Goal: Information Seeking & Learning: Learn about a topic

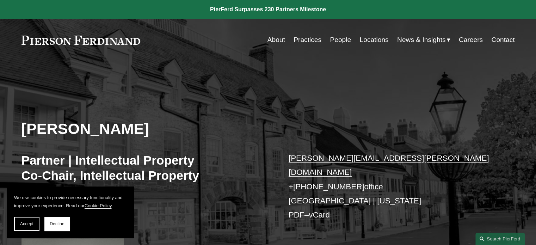
click at [367, 39] on link "Locations" at bounding box center [373, 39] width 29 height 13
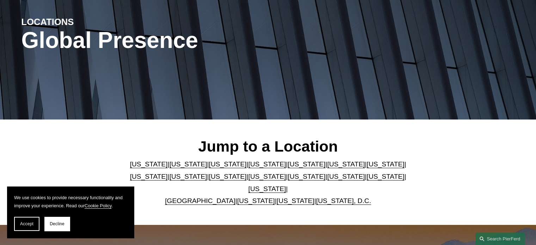
scroll to position [106, 0]
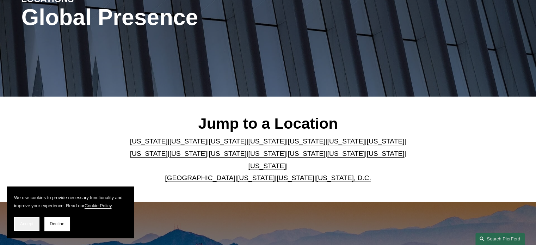
click at [31, 224] on span "Accept" at bounding box center [26, 223] width 13 height 5
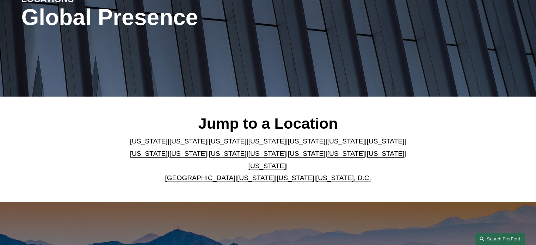
click at [288, 145] on link "[US_STATE]" at bounding box center [307, 140] width 38 height 7
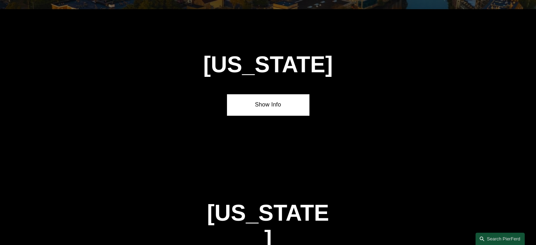
scroll to position [896, 0]
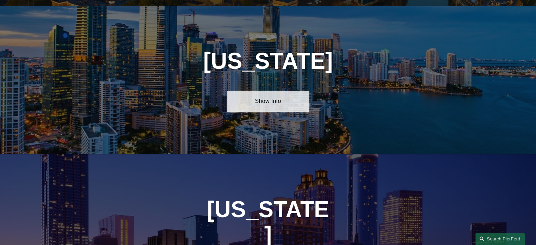
click at [274, 97] on link "Show Info" at bounding box center [268, 101] width 82 height 21
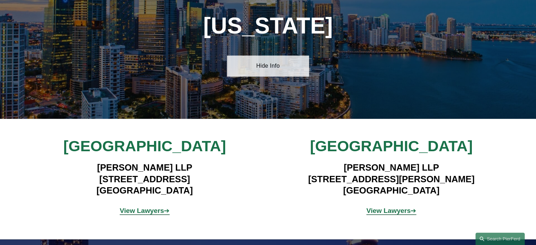
scroll to position [966, 0]
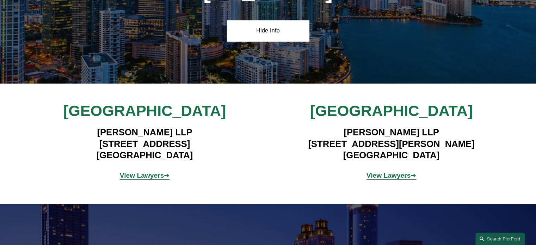
click at [148, 172] on strong "View Lawyers" at bounding box center [142, 175] width 44 height 7
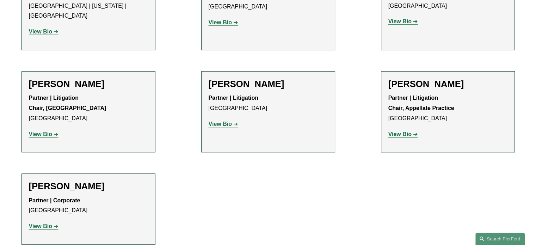
scroll to position [634, 0]
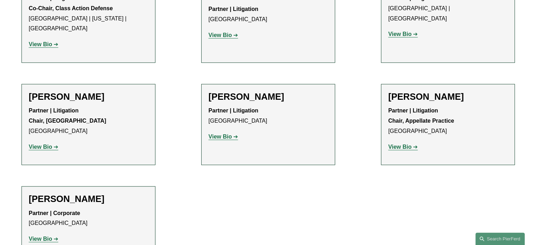
click at [48, 236] on strong "View Bio" at bounding box center [40, 239] width 23 height 6
click at [219, 134] on strong "View Bio" at bounding box center [220, 137] width 23 height 6
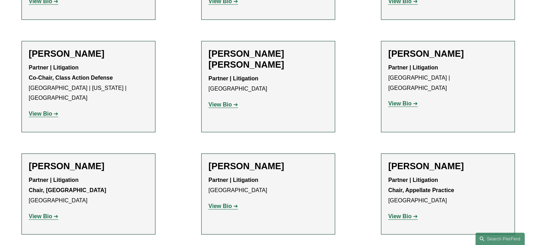
scroll to position [564, 0]
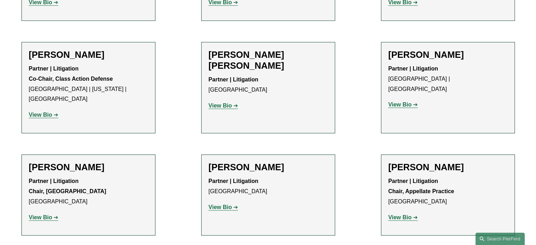
click at [38, 112] on strong "View Bio" at bounding box center [40, 115] width 23 height 6
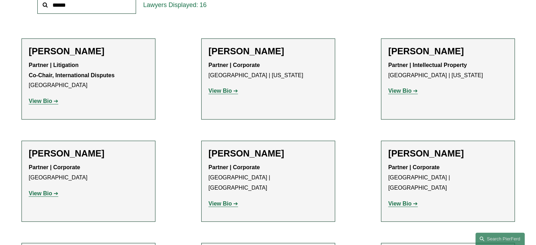
scroll to position [282, 0]
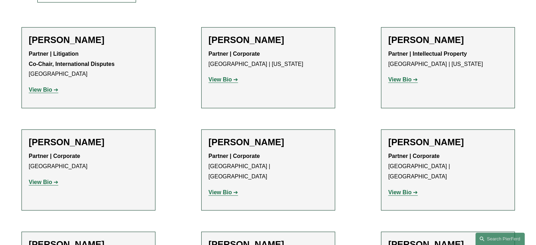
click at [232, 189] on link "View Bio" at bounding box center [224, 192] width 30 height 6
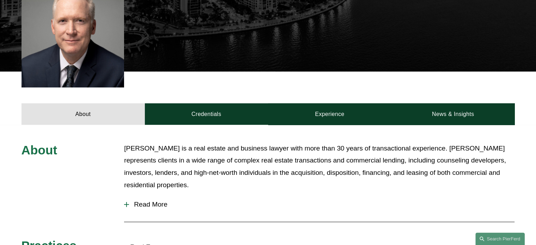
scroll to position [211, 0]
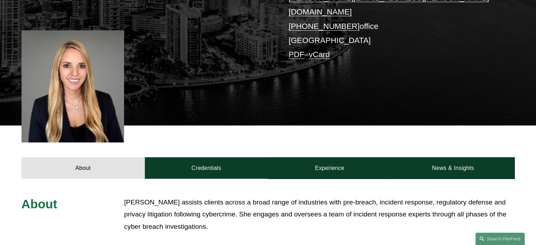
scroll to position [176, 0]
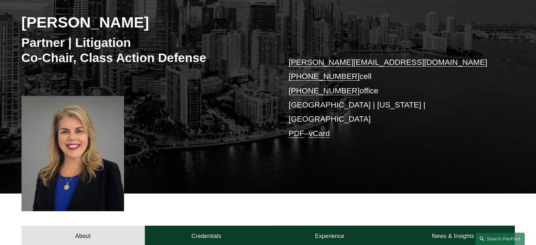
scroll to position [106, 0]
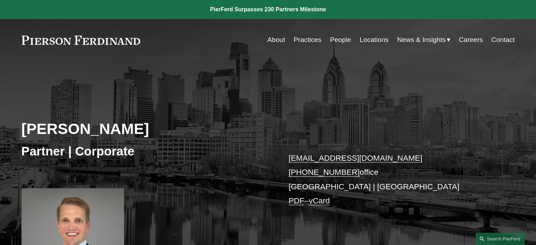
click at [342, 37] on link "People" at bounding box center [340, 39] width 21 height 13
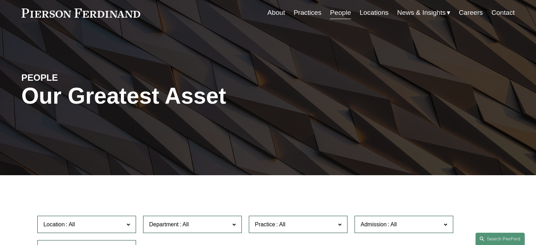
scroll to position [141, 0]
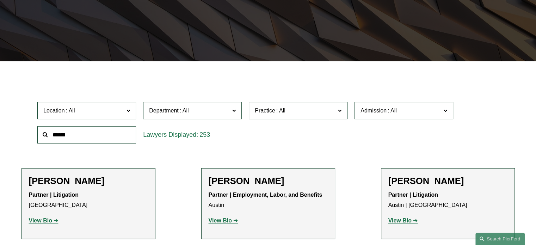
click at [231, 111] on label "Department" at bounding box center [192, 110] width 99 height 17
click at [0, 0] on link "Corporate" at bounding box center [0, 0] width 0 height 0
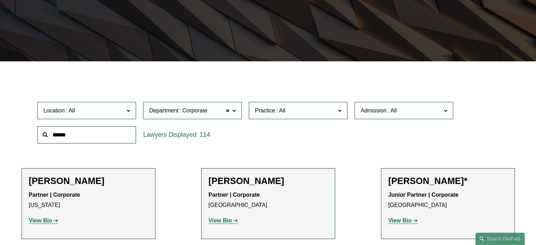
click at [128, 110] on span at bounding box center [128, 110] width 4 height 9
click at [0, 0] on link "Princeton" at bounding box center [0, 0] width 0 height 0
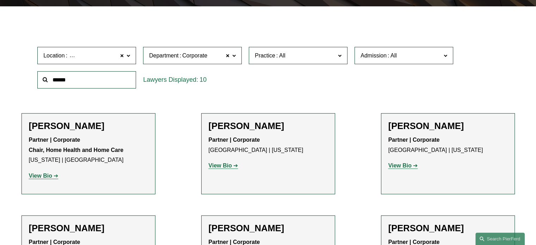
scroll to position [211, 0]
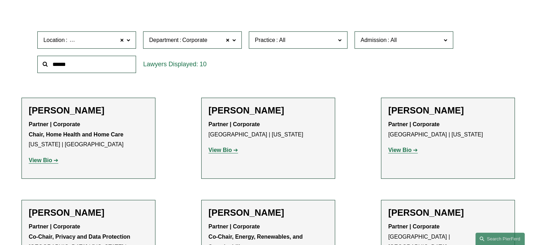
click at [41, 161] on strong "View Bio" at bounding box center [40, 160] width 23 height 6
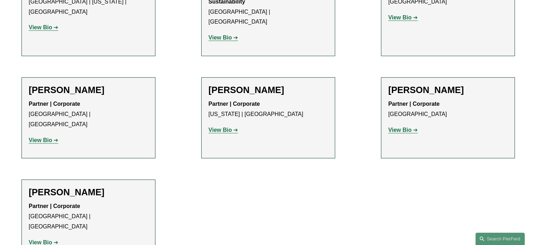
scroll to position [458, 0]
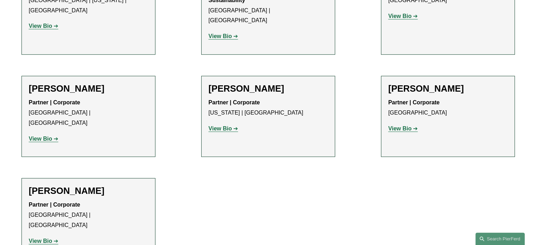
click at [49, 136] on strong "View Bio" at bounding box center [40, 139] width 23 height 6
click at [226, 125] on strong "View Bio" at bounding box center [220, 128] width 23 height 6
click at [396, 125] on strong "View Bio" at bounding box center [399, 128] width 23 height 6
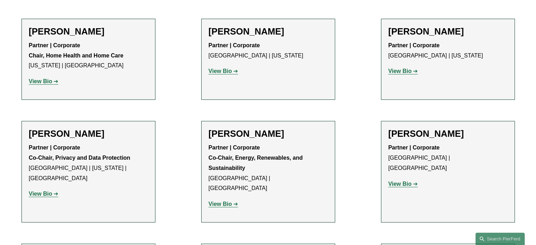
scroll to position [282, 0]
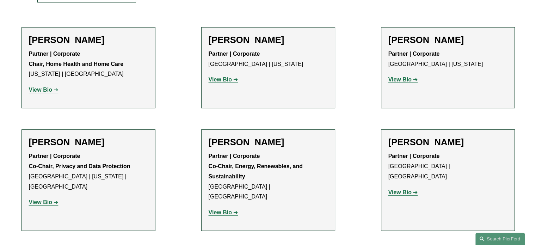
click at [402, 187] on p "View Bio" at bounding box center [447, 192] width 119 height 10
click at [404, 189] on strong "View Bio" at bounding box center [399, 192] width 23 height 6
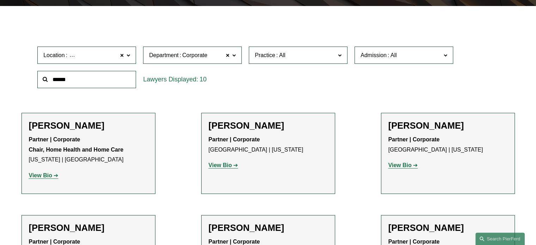
scroll to position [0, 0]
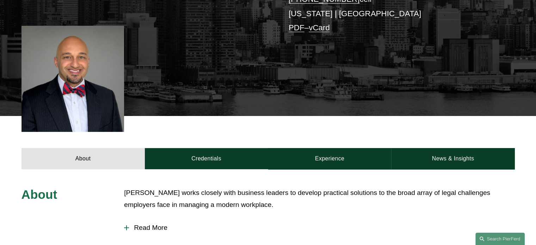
scroll to position [211, 0]
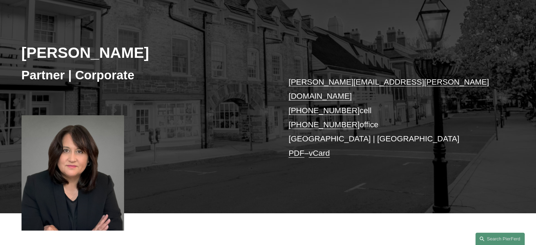
scroll to position [106, 0]
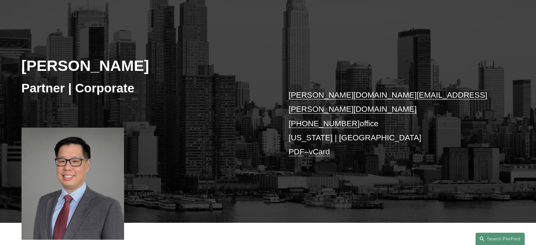
scroll to position [70, 0]
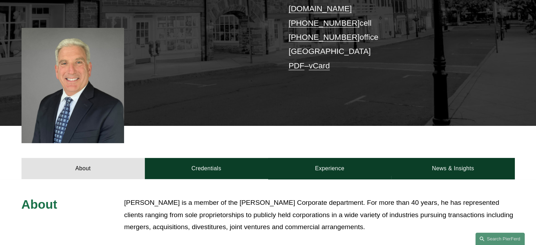
scroll to position [176, 0]
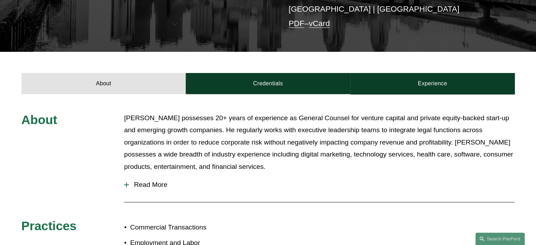
scroll to position [211, 0]
